Goal: Check status: Check status

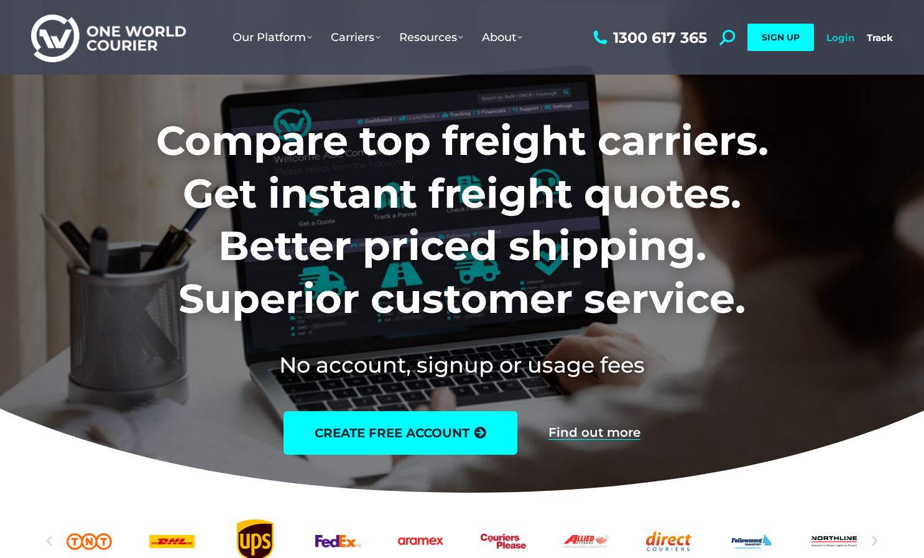
click at [839, 34] on link "Login" at bounding box center [840, 38] width 28 height 12
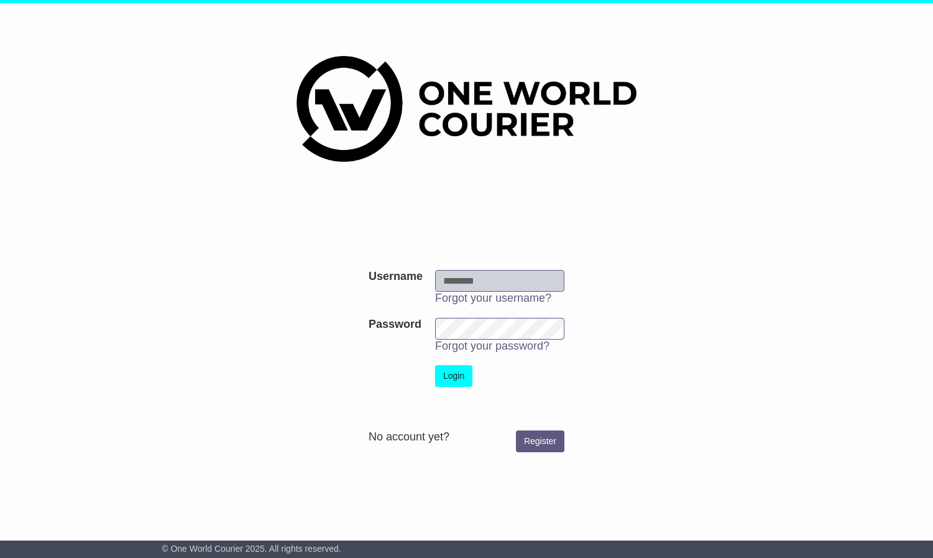
type input "**********"
click at [456, 375] on button "Login" at bounding box center [453, 376] width 37 height 22
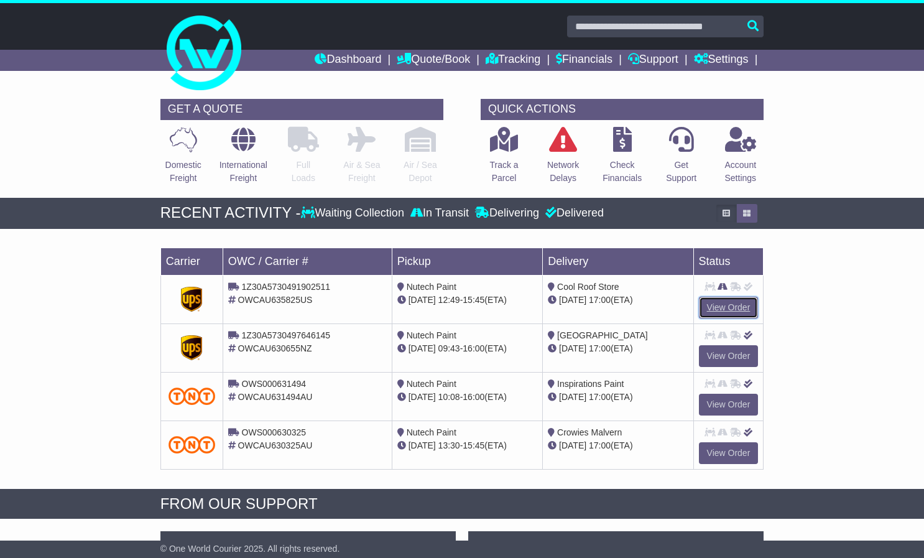
click at [729, 310] on link "View Order" at bounding box center [729, 308] width 60 height 22
